Goal: Navigation & Orientation: Find specific page/section

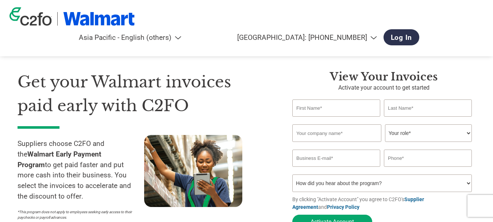
select select "en-AP"
select select "th"
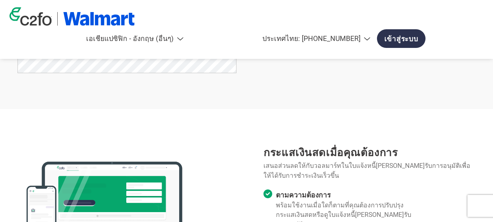
scroll to position [475, 0]
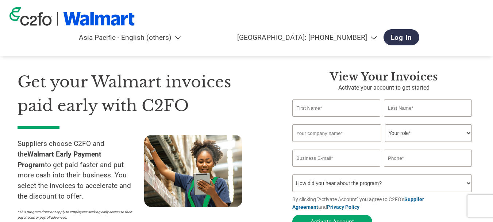
select select "en-AP"
select select "th"
click at [186, 33] on select "Americas - English Américas - Español Américas - Português Amériques - Français…" at bounding box center [101, 37] width 169 height 8
click at [464, 65] on div "Get your Walmart invoices paid early with C2FO Suppliers choose C2FO and the Wa…" at bounding box center [247, 136] width 458 height 191
click at [458, 134] on select "Your role* CFO Controller Credit Manager Finance Director Treasurer CEO Preside…" at bounding box center [428, 133] width 87 height 18
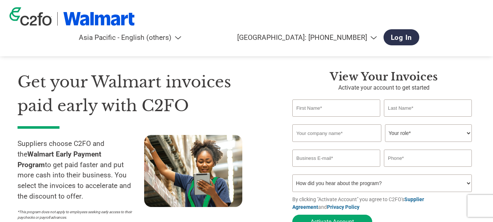
click at [308, 78] on h3 "View your invoices" at bounding box center [384, 76] width 183 height 13
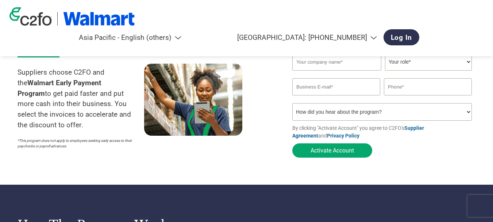
scroll to position [73, 0]
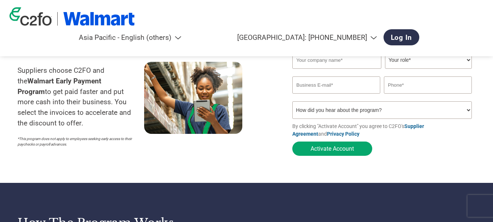
click at [396, 113] on select "How did you hear about the program? Received a letter Email Social Media Online…" at bounding box center [383, 110] width 180 height 18
click at [283, 108] on div "View your invoices Activate your account to get started Invalid first name or f…" at bounding box center [379, 78] width 194 height 162
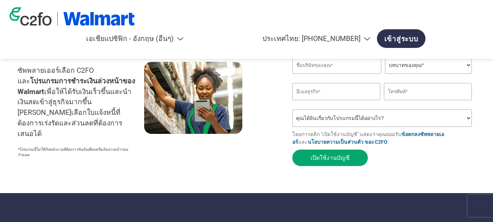
click at [348, 115] on select "คุณได้ยินเกี่ยวกับโปรแกรมนี้ได้อย่างไร? ได้รับจดหมายแล้ว อีเมล โซเชียลมีเดีย ค้…" at bounding box center [383, 118] width 180 height 18
click at [274, 128] on div "รับเงินใบแจ้งหนี้ Walmart ของคุณล่วงหน้าด้วย C2FO ซัพพลายเออร์เลือก C2FO และ โป…" at bounding box center [150, 83] width 264 height 172
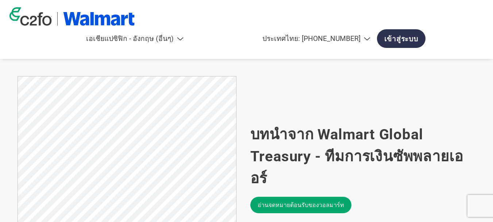
scroll to position [438, 0]
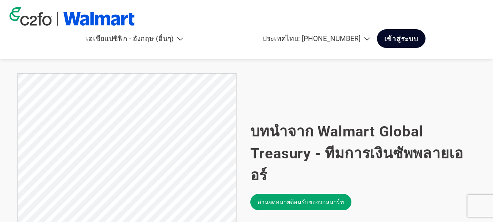
click at [419, 35] on font "เข้าสู่ระบบ" at bounding box center [402, 39] width 34 height 8
